Goal: Task Accomplishment & Management: Manage account settings

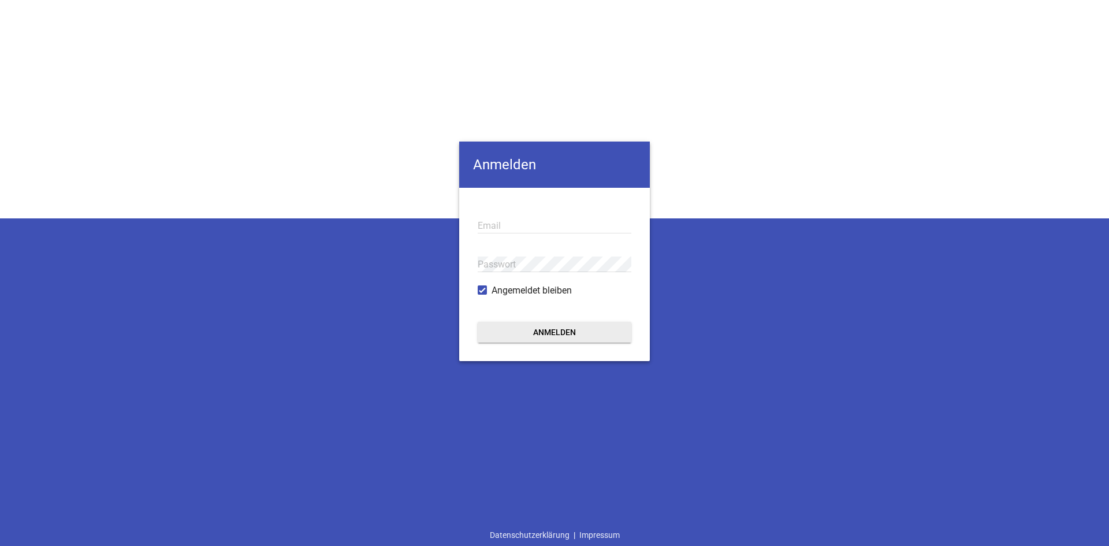
type input "[EMAIL_ADDRESS][DOMAIN_NAME]"
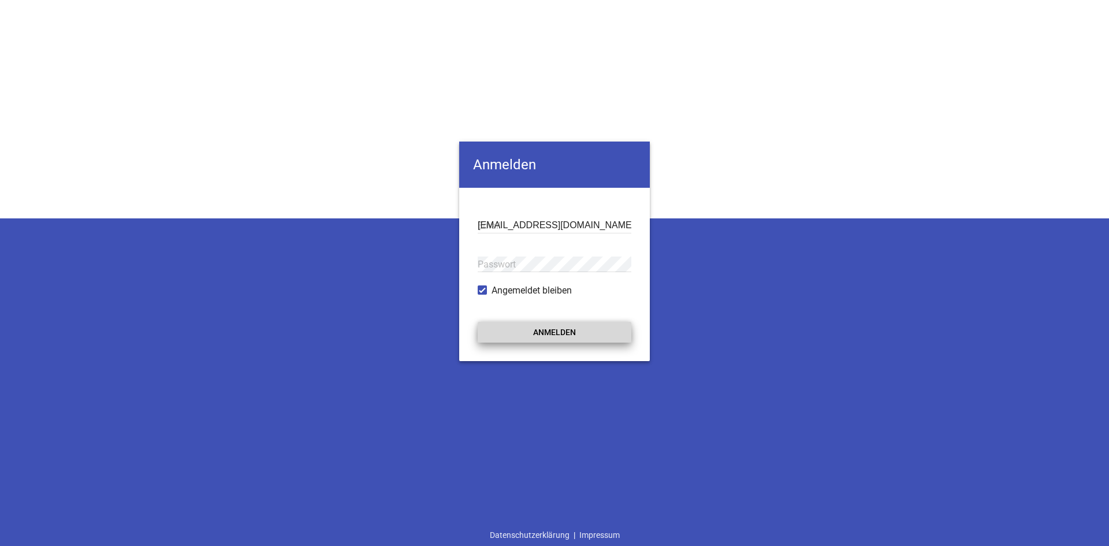
click at [525, 339] on button "Anmelden" at bounding box center [555, 332] width 154 height 21
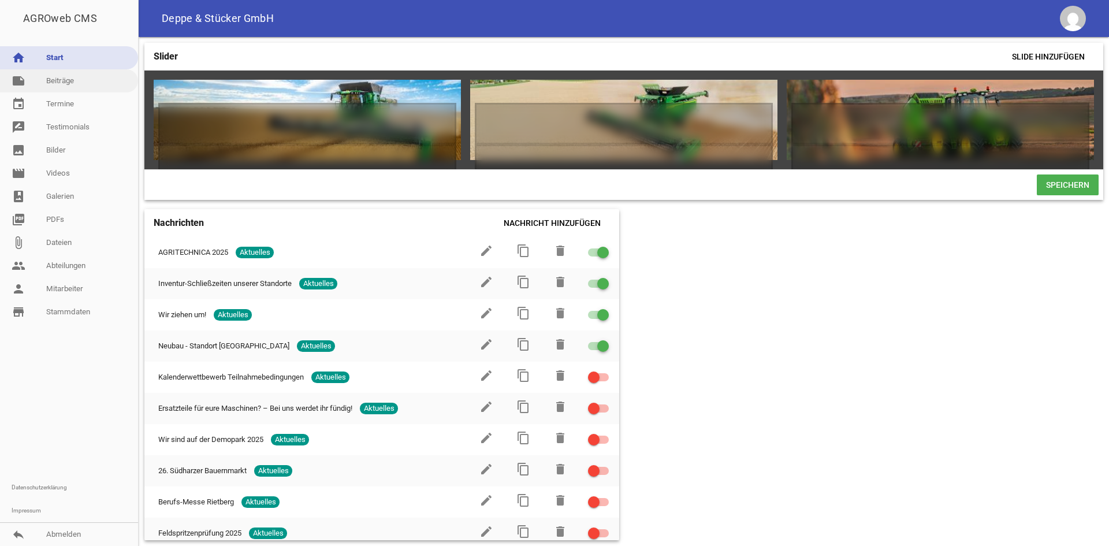
click at [83, 80] on link "note Beiträge" at bounding box center [69, 80] width 138 height 23
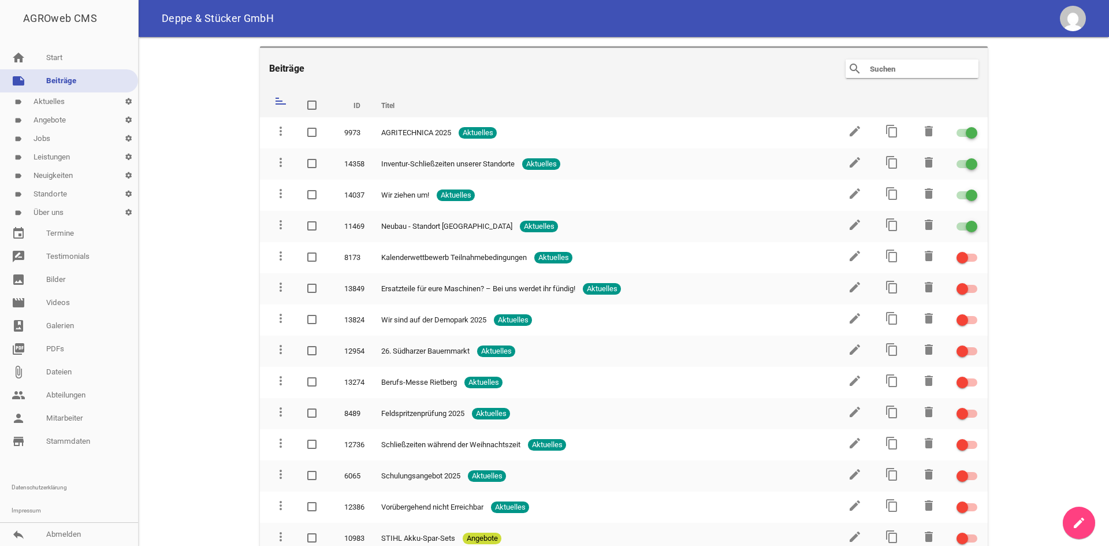
click at [57, 184] on link "label Neuigkeiten settings" at bounding box center [69, 175] width 138 height 18
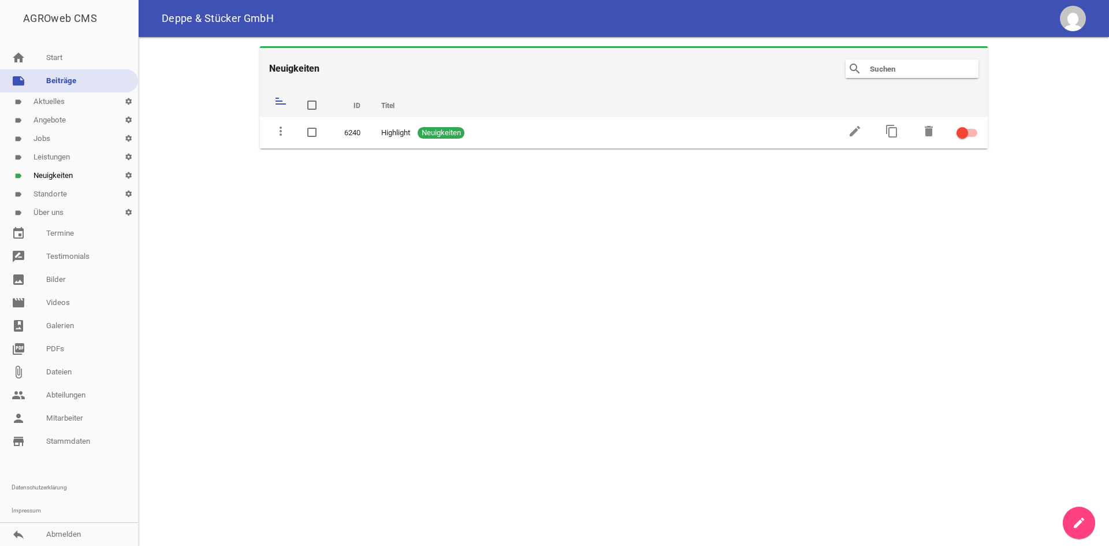
click at [57, 193] on link "label Standorte settings" at bounding box center [69, 194] width 138 height 18
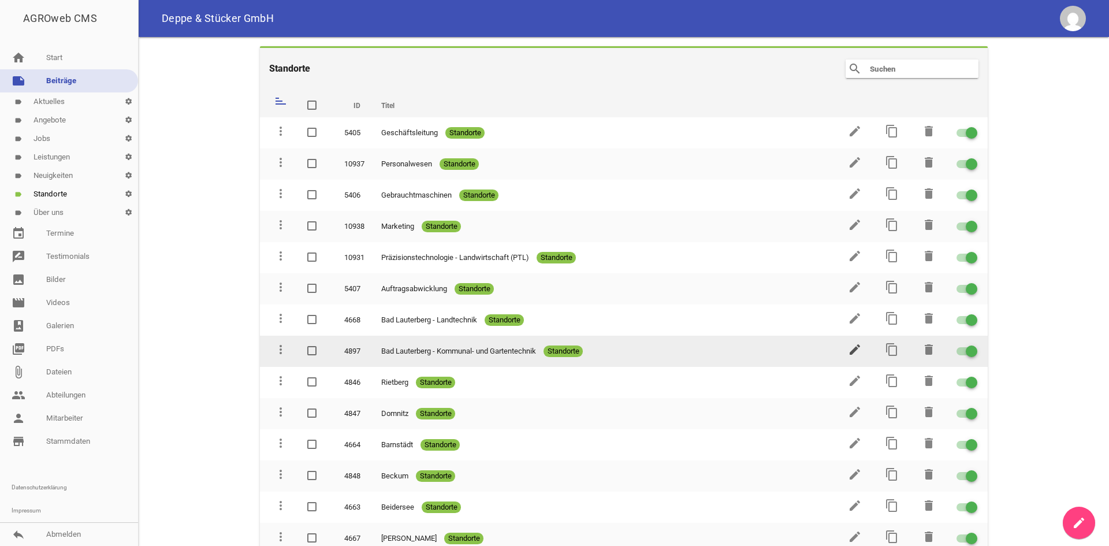
click at [848, 346] on icon "edit" at bounding box center [855, 349] width 14 height 14
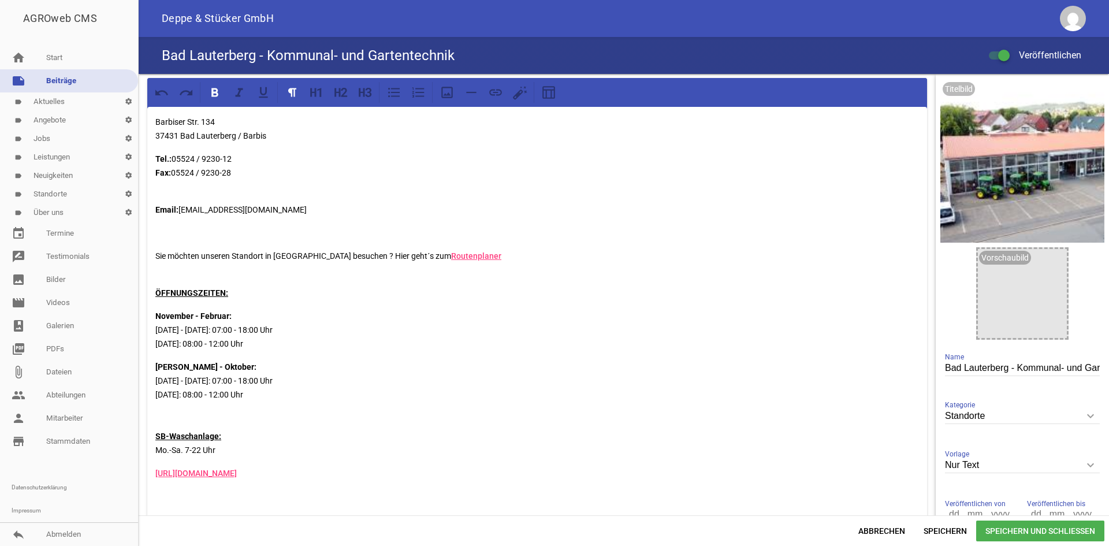
click at [1023, 526] on span "Speichern und Schließen" at bounding box center [1040, 530] width 128 height 21
